Goal: Task Accomplishment & Management: Manage account settings

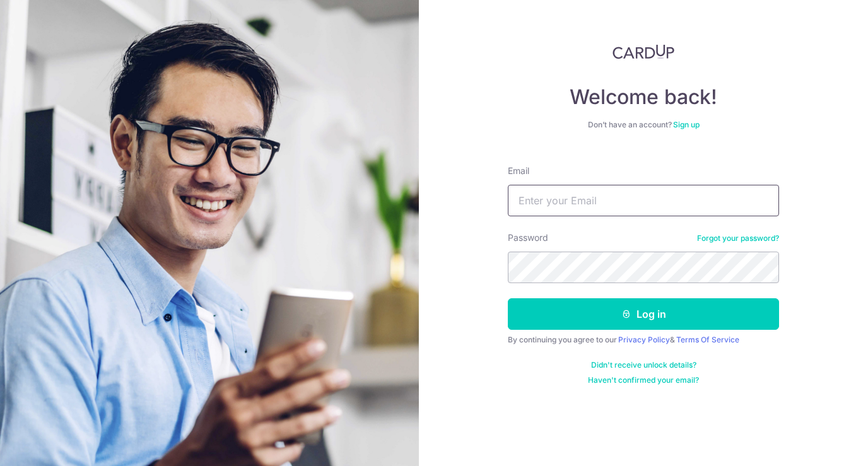
click at [646, 201] on input "Email" at bounding box center [643, 201] width 271 height 32
type input "[PERSON_NAME][EMAIL_ADDRESS][DOMAIN_NAME]"
click at [644, 314] on button "Log in" at bounding box center [643, 315] width 271 height 32
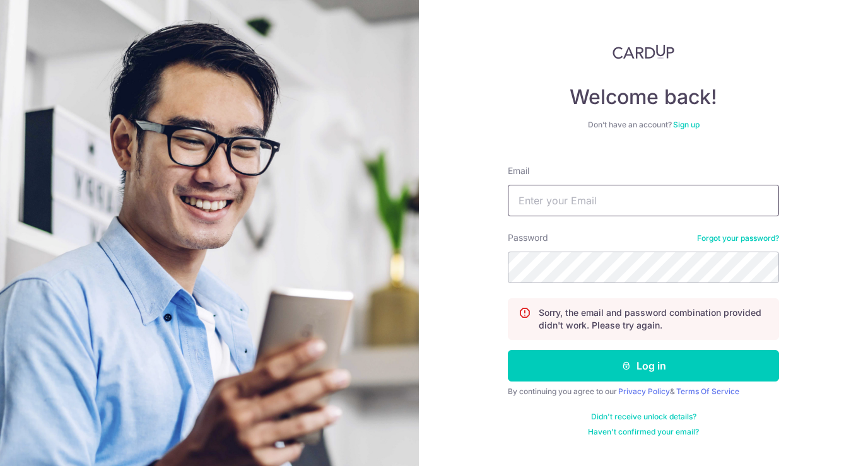
click at [628, 196] on input "Email" at bounding box center [643, 201] width 271 height 32
type input "[PERSON_NAME][EMAIL_ADDRESS][DOMAIN_NAME]"
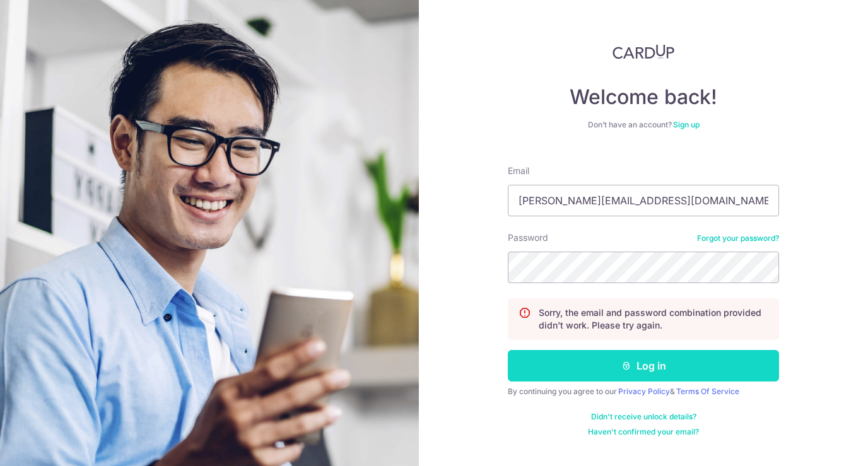
click at [593, 379] on button "Log in" at bounding box center [643, 366] width 271 height 32
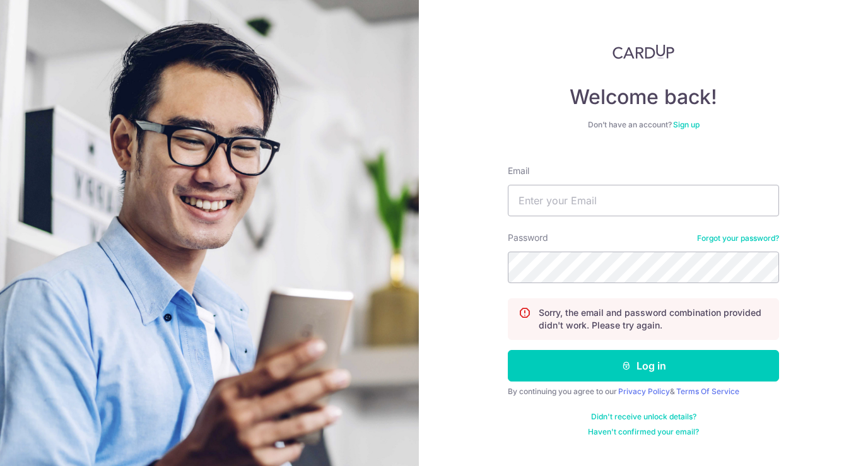
click at [476, 300] on div "Welcome back! Don’t have an account? Sign up Email Password Forgot your passwor…" at bounding box center [643, 233] width 449 height 466
click at [739, 235] on link "Forgot your password?" at bounding box center [738, 239] width 82 height 10
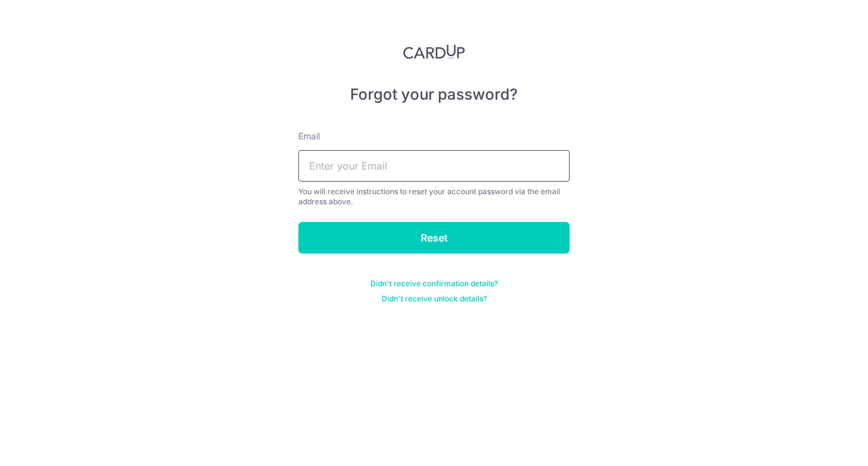
click at [442, 158] on input "text" at bounding box center [434, 166] width 271 height 32
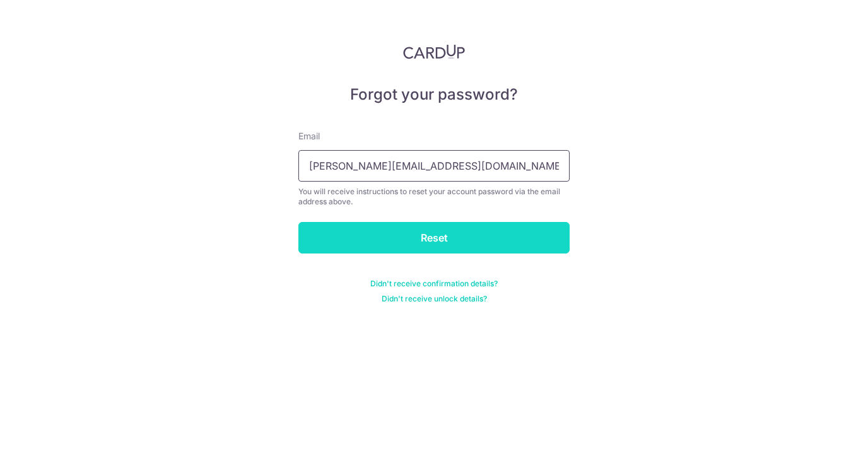
type input "chantal@artsybugsy.com"
click at [417, 240] on input "Reset" at bounding box center [434, 238] width 271 height 32
